Goal: Information Seeking & Learning: Understand process/instructions

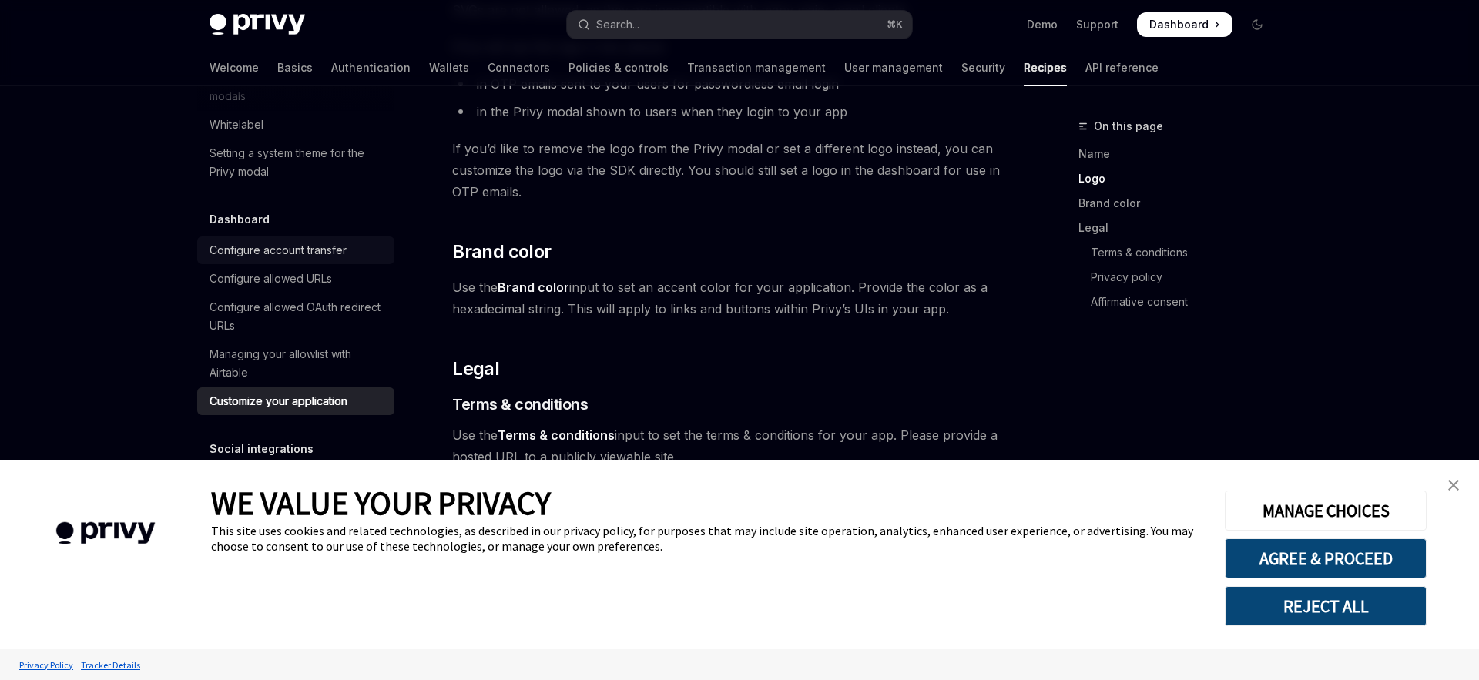
scroll to position [495, 0]
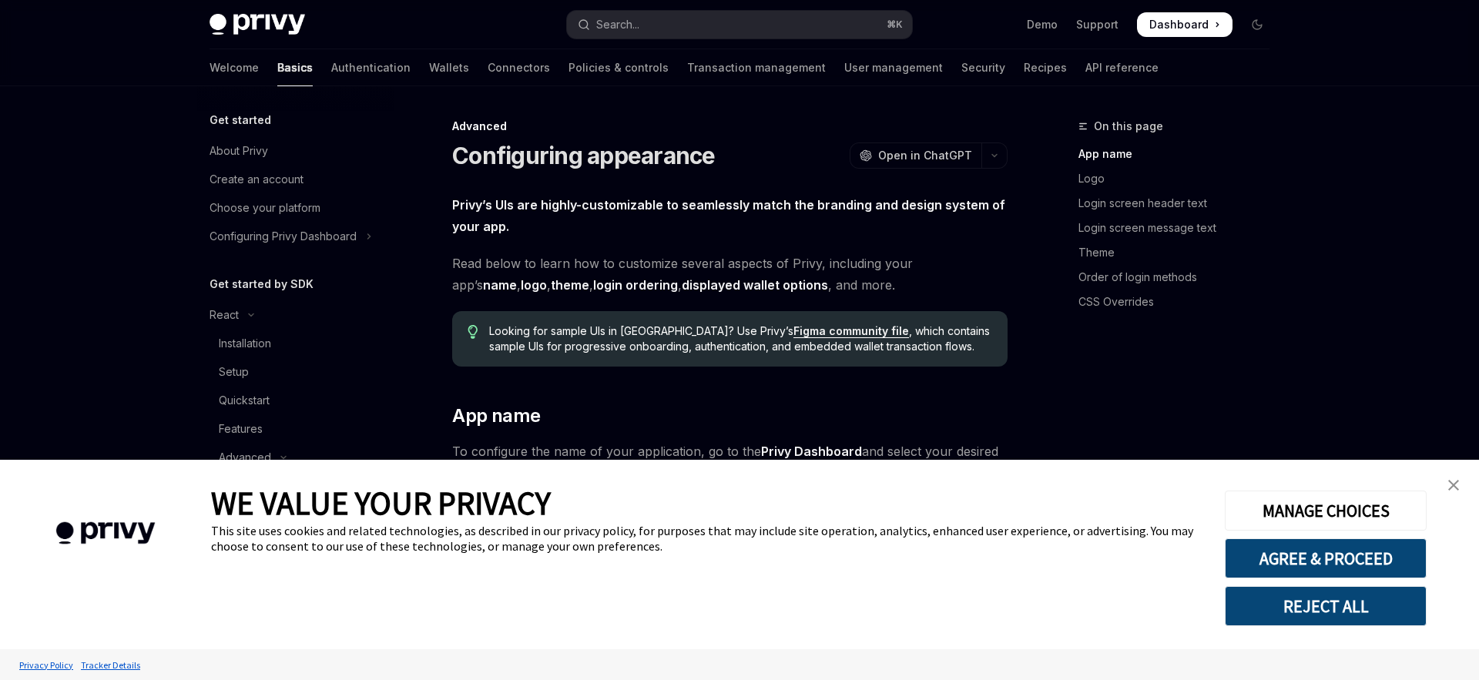
drag, startPoint x: 1454, startPoint y: 481, endPoint x: 1444, endPoint y: 483, distance: 10.9
click at [1454, 481] on img "close banner" at bounding box center [1453, 485] width 11 height 11
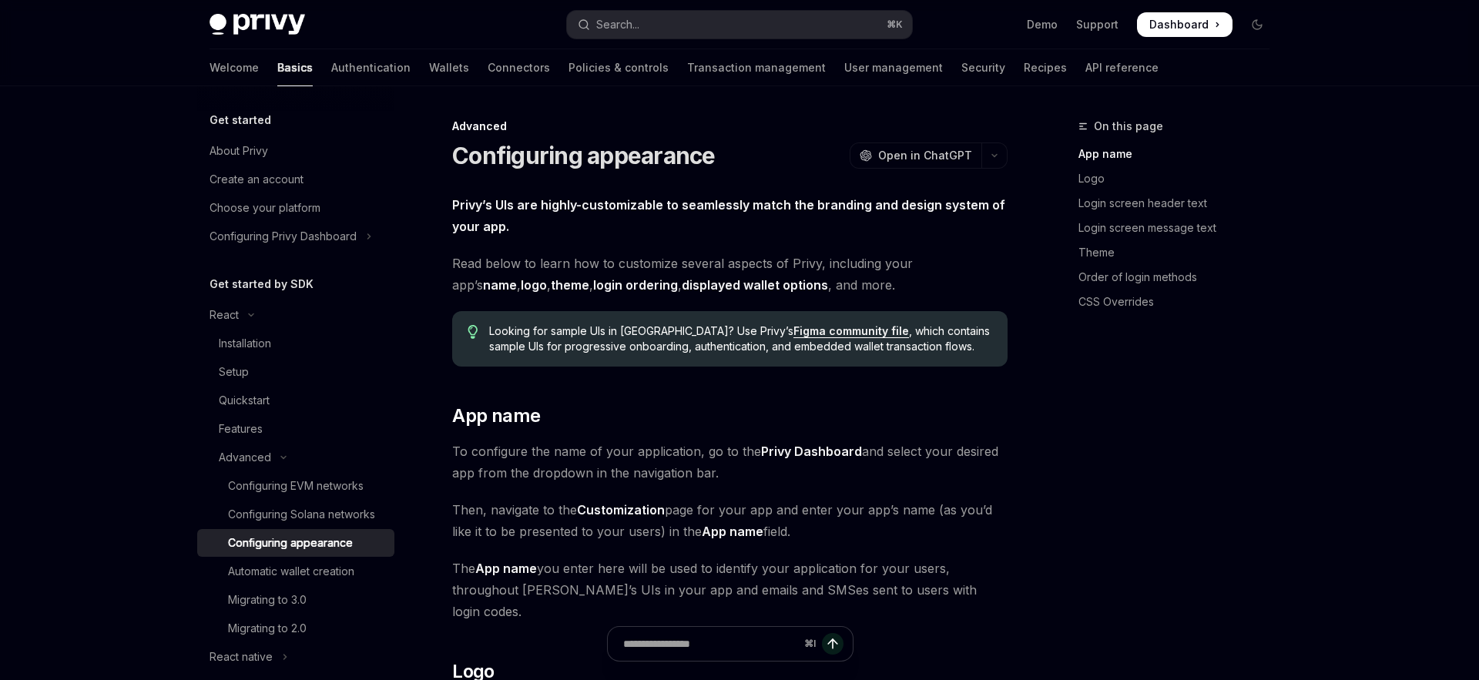
click at [254, 20] on img at bounding box center [258, 25] width 96 height 22
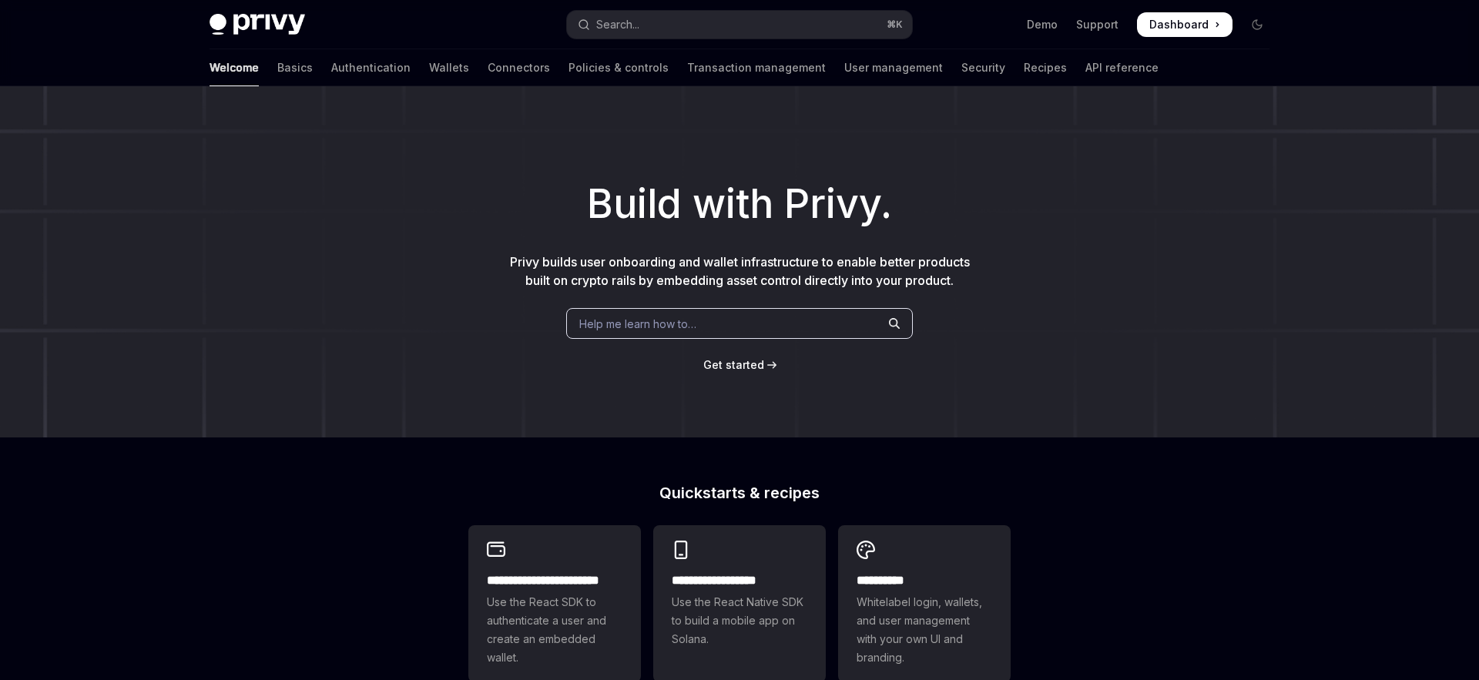
type textarea "*"
